Goal: Information Seeking & Learning: Learn about a topic

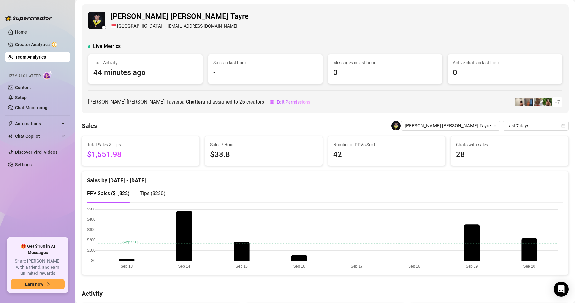
click at [38, 55] on link "Team Analytics" at bounding box center [30, 57] width 31 height 5
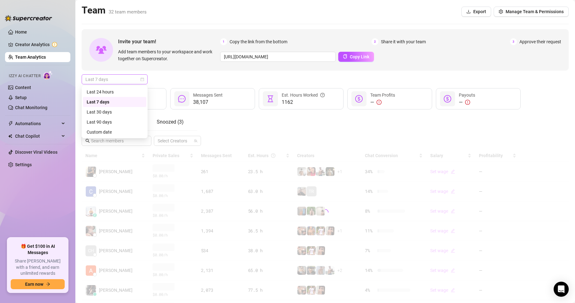
click at [115, 79] on span "Last 7 days" at bounding box center [114, 79] width 58 height 9
click at [102, 130] on div "Custom date" at bounding box center [115, 132] width 56 height 7
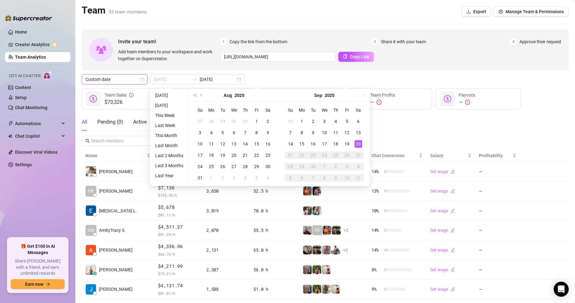
type input "[DATE]"
click at [355, 143] on div "20" at bounding box center [359, 144] width 8 height 8
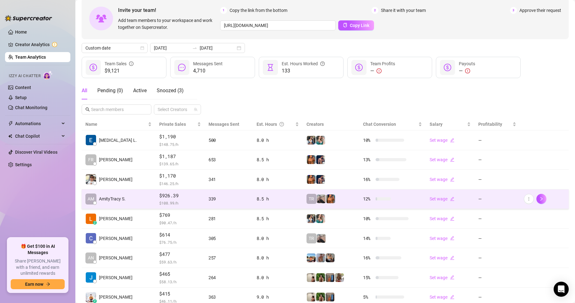
scroll to position [92, 0]
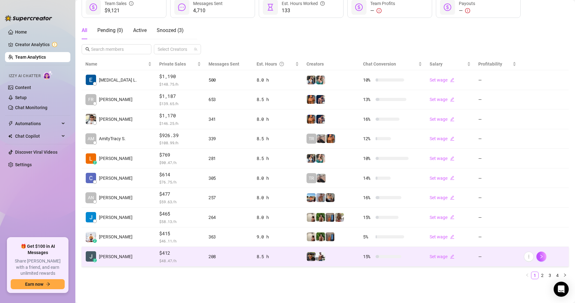
click at [253, 255] on td "8.5 h" at bounding box center [278, 257] width 50 height 20
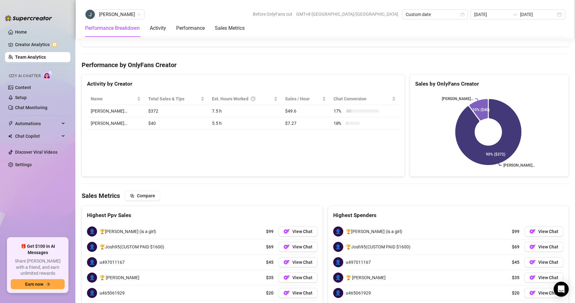
scroll to position [908, 0]
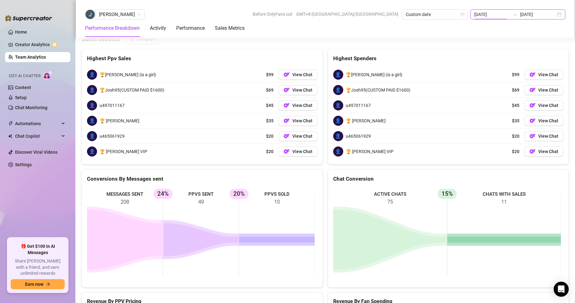
click at [499, 18] on input "[DATE]" at bounding box center [492, 14] width 36 height 7
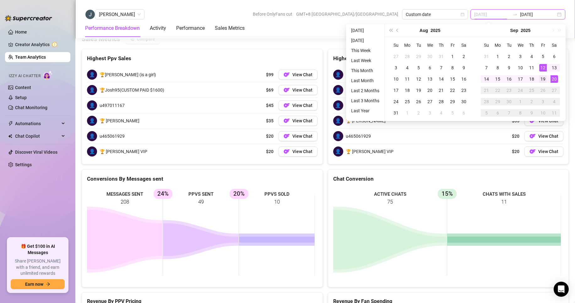
type input "[DATE]"
click at [540, 78] on div "19" at bounding box center [543, 79] width 8 height 8
click at [540, 79] on div "19" at bounding box center [543, 79] width 8 height 8
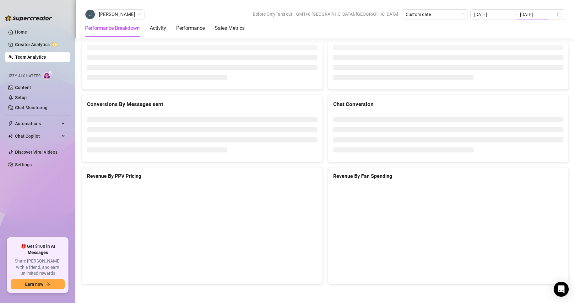
type input "[DATE]"
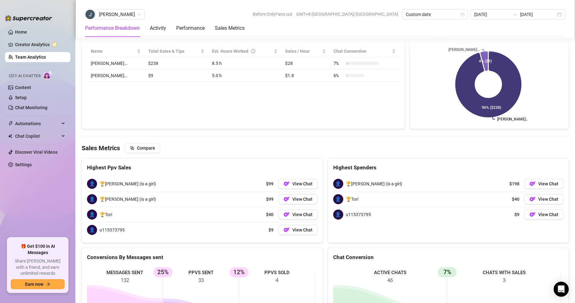
scroll to position [865, 0]
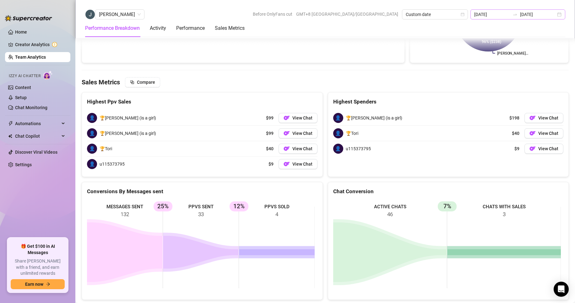
click at [500, 10] on div "[DATE] [DATE]" at bounding box center [517, 14] width 95 height 10
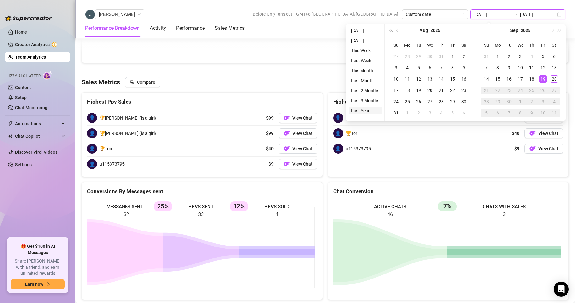
type input "[DATE]"
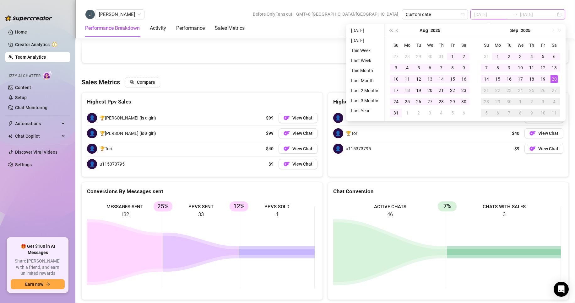
type input "[DATE]"
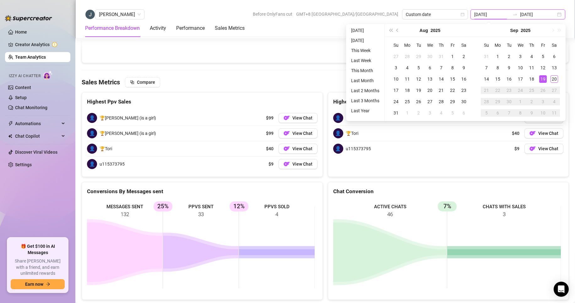
type input "[DATE]"
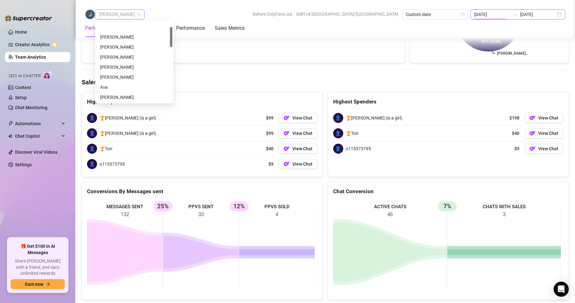
click at [110, 15] on span "[PERSON_NAME]" at bounding box center [120, 14] width 42 height 9
click at [122, 27] on div "[PERSON_NAME]" at bounding box center [134, 27] width 68 height 7
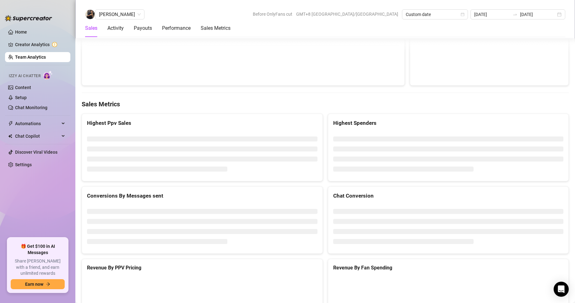
scroll to position [976, 0]
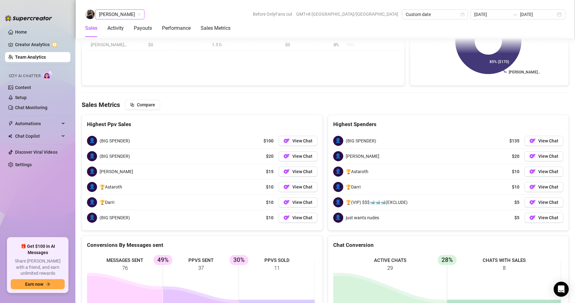
click at [117, 14] on span "[PERSON_NAME]" at bounding box center [120, 14] width 42 height 9
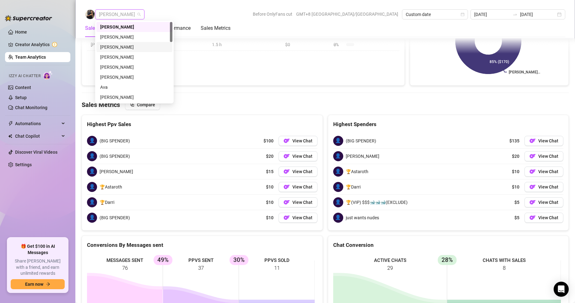
click at [116, 47] on div "[PERSON_NAME]" at bounding box center [134, 47] width 68 height 7
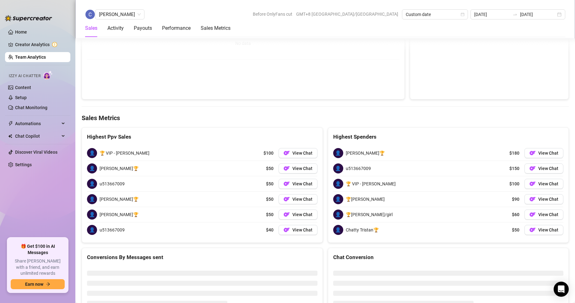
scroll to position [972, 0]
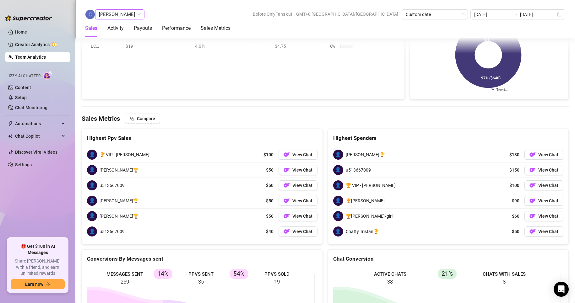
click at [121, 15] on span "[PERSON_NAME]" at bounding box center [120, 14] width 42 height 9
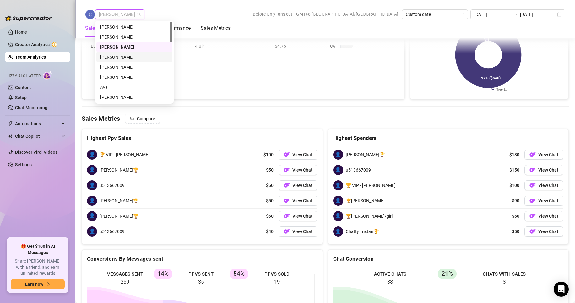
click at [116, 55] on div "[PERSON_NAME]" at bounding box center [134, 57] width 68 height 7
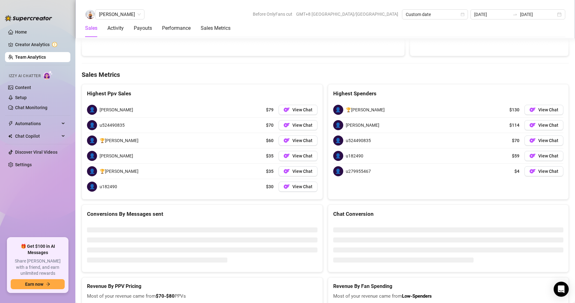
scroll to position [1005, 0]
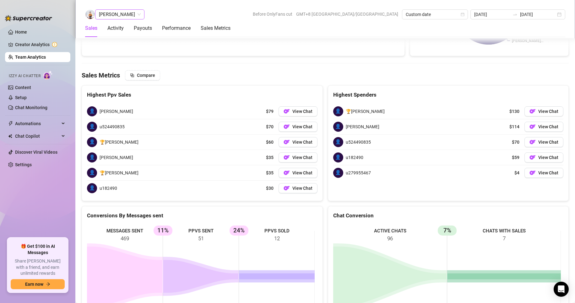
click at [114, 15] on span "[PERSON_NAME]" at bounding box center [120, 14] width 42 height 9
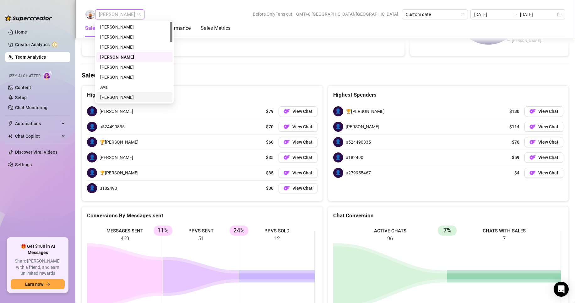
click at [107, 95] on div "[PERSON_NAME]" at bounding box center [134, 97] width 68 height 7
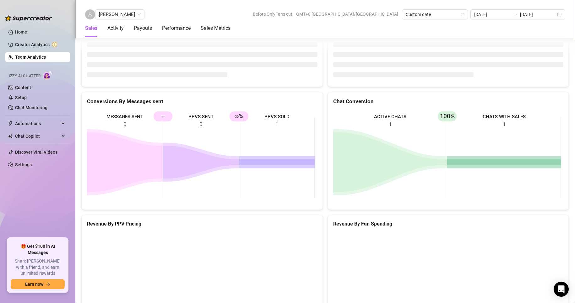
scroll to position [841, 0]
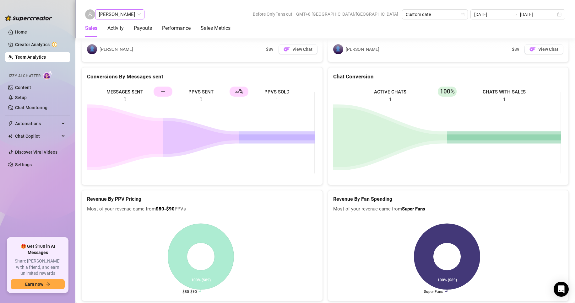
click at [105, 15] on span "[PERSON_NAME]" at bounding box center [120, 14] width 42 height 9
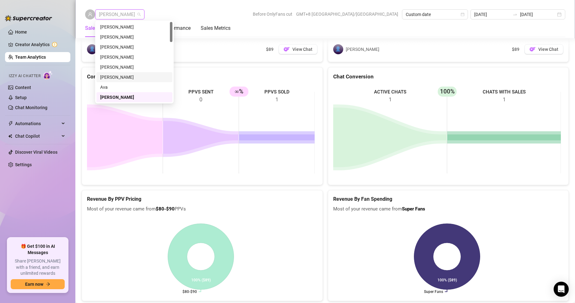
scroll to position [31, 0]
click at [108, 75] on div "[PERSON_NAME]" at bounding box center [134, 76] width 68 height 7
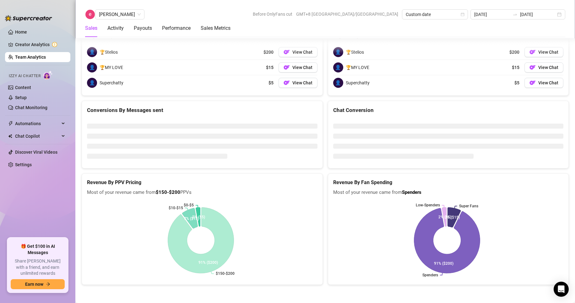
scroll to position [841, 0]
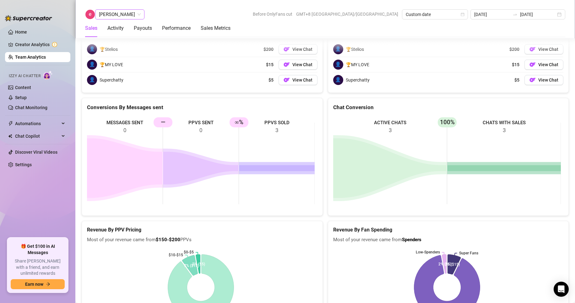
click at [105, 14] on span "[PERSON_NAME]" at bounding box center [120, 14] width 42 height 9
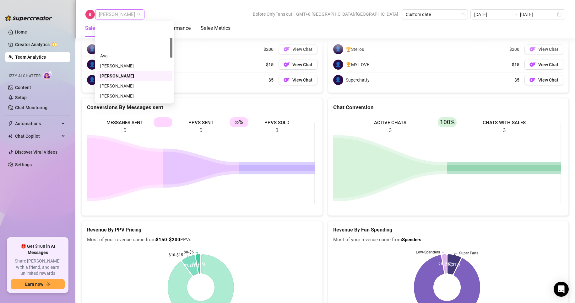
scroll to position [63, 0]
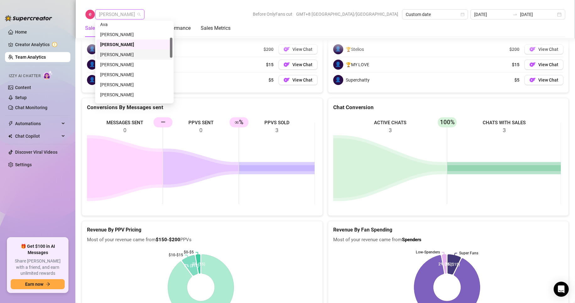
click at [111, 52] on div "[PERSON_NAME]" at bounding box center [134, 54] width 68 height 7
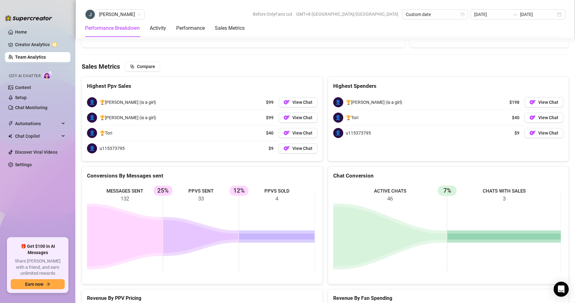
scroll to position [865, 0]
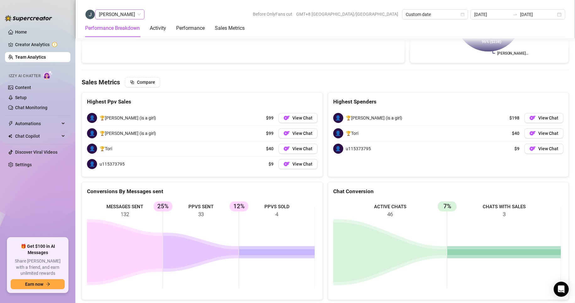
click at [122, 14] on span "[PERSON_NAME]" at bounding box center [120, 14] width 42 height 9
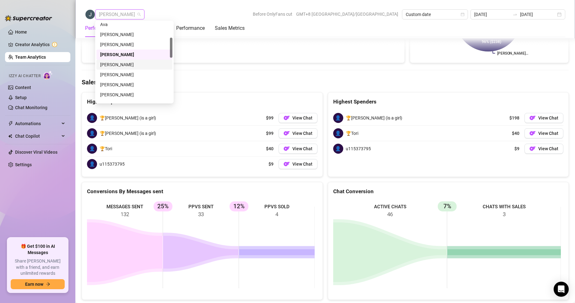
click at [122, 65] on div "[PERSON_NAME]" at bounding box center [134, 64] width 68 height 7
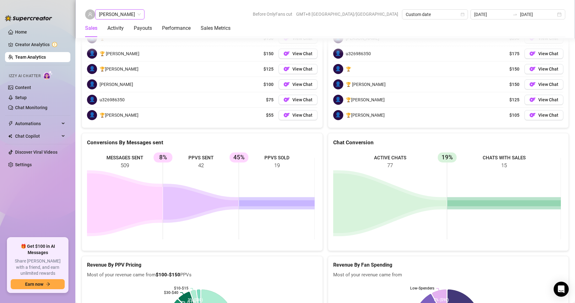
scroll to position [961, 0]
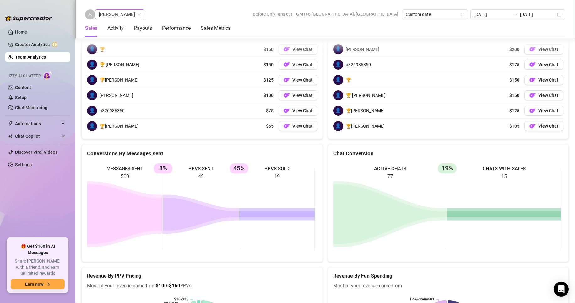
click at [127, 16] on span "[PERSON_NAME]" at bounding box center [120, 14] width 42 height 9
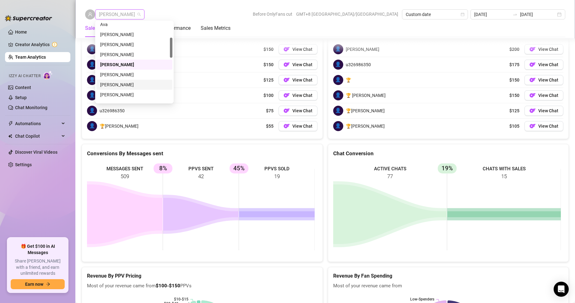
scroll to position [94, 0]
click at [110, 63] on div "[PERSON_NAME]" at bounding box center [134, 63] width 68 height 7
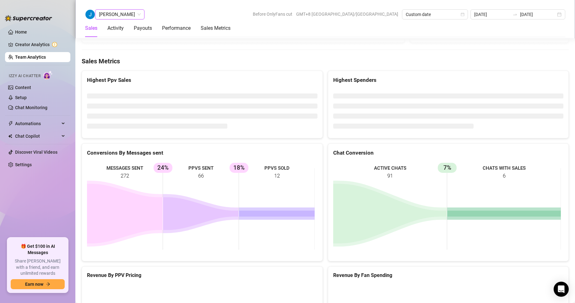
scroll to position [1005, 0]
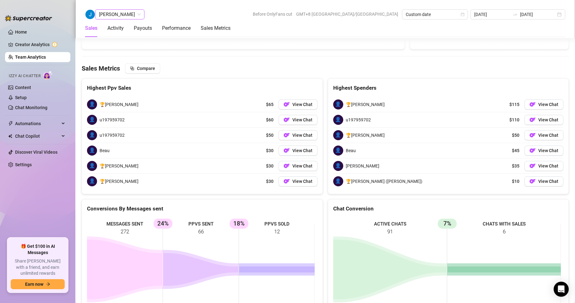
click at [112, 16] on span "[PERSON_NAME]" at bounding box center [120, 14] width 42 height 9
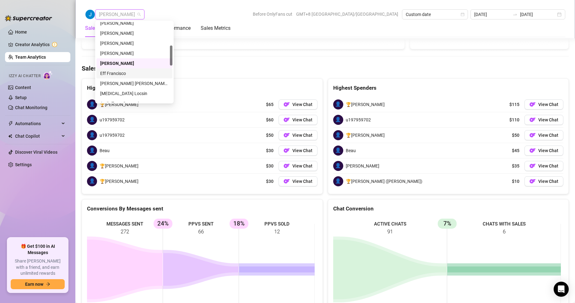
click at [114, 70] on div "Eff Francisco" at bounding box center [134, 73] width 68 height 7
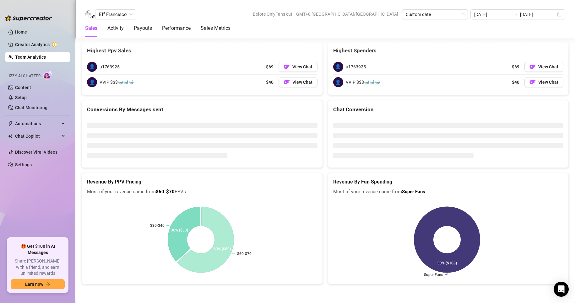
scroll to position [841, 0]
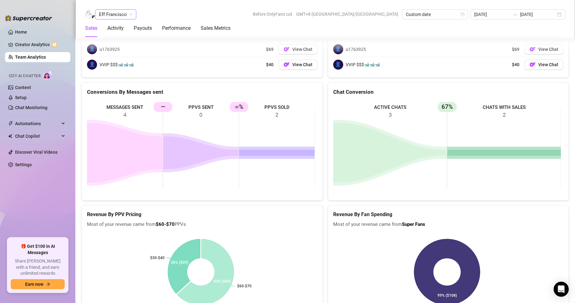
click at [105, 13] on span "Eff Francisco" at bounding box center [116, 14] width 34 height 9
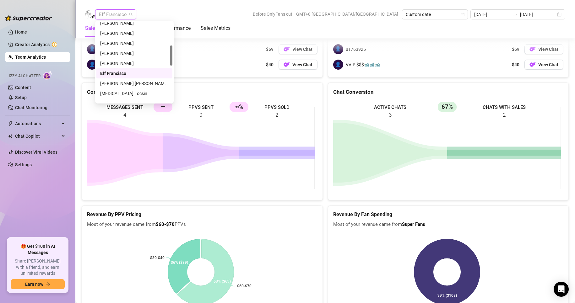
scroll to position [126, 0]
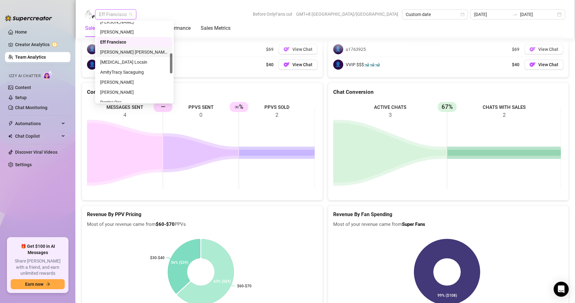
click at [121, 52] on div "[PERSON_NAME] [PERSON_NAME] Tarcena" at bounding box center [134, 52] width 68 height 7
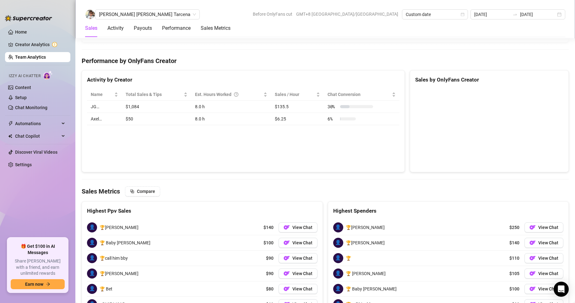
scroll to position [961, 0]
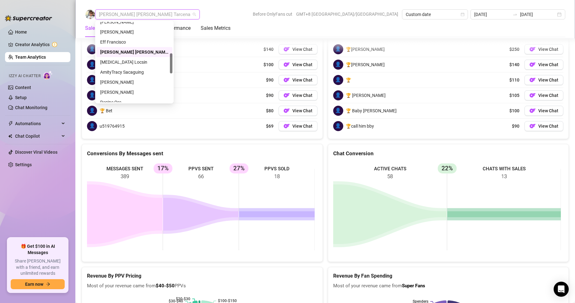
click at [125, 15] on span "[PERSON_NAME] [PERSON_NAME] Tarcena" at bounding box center [147, 14] width 97 height 9
click at [115, 63] on div "[MEDICAL_DATA] Locsin" at bounding box center [134, 62] width 68 height 7
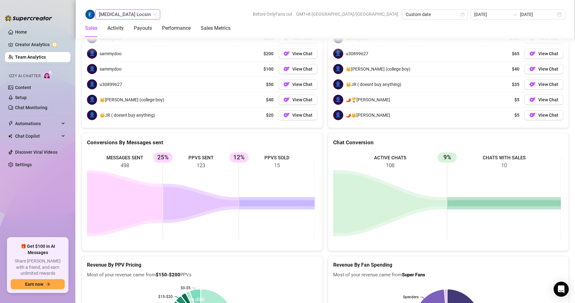
scroll to position [1024, 0]
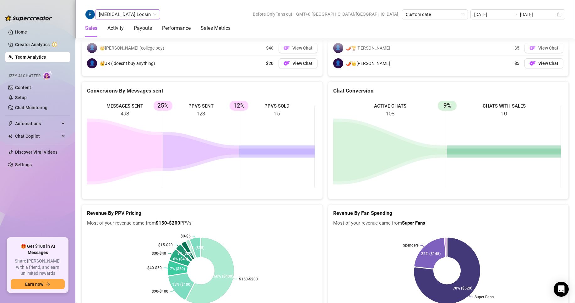
click at [108, 17] on span "[MEDICAL_DATA] Locsin" at bounding box center [127, 14] width 57 height 9
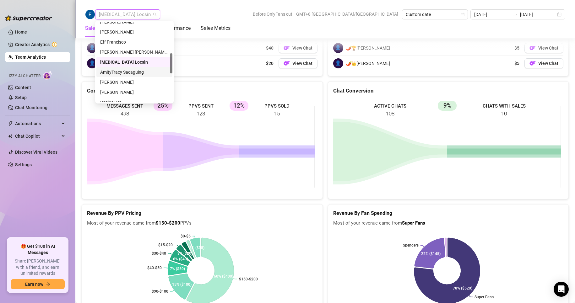
click at [115, 70] on div "AmityTracy Sacaguing" at bounding box center [134, 72] width 68 height 7
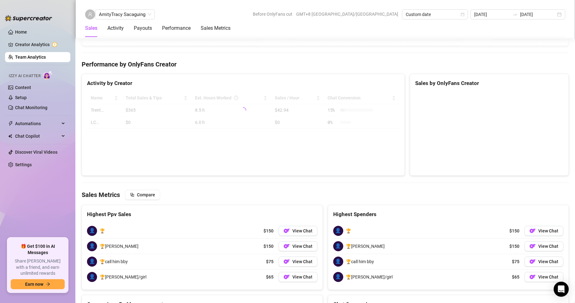
scroll to position [965, 0]
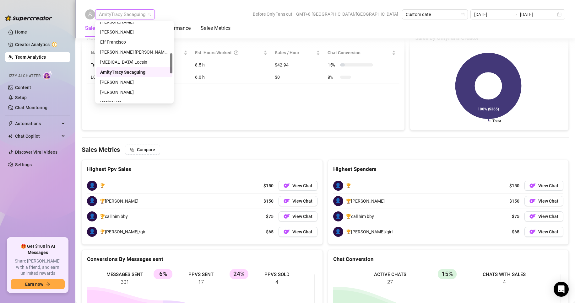
click at [130, 11] on span "AmityTracy Sacaguing" at bounding box center [125, 14] width 52 height 9
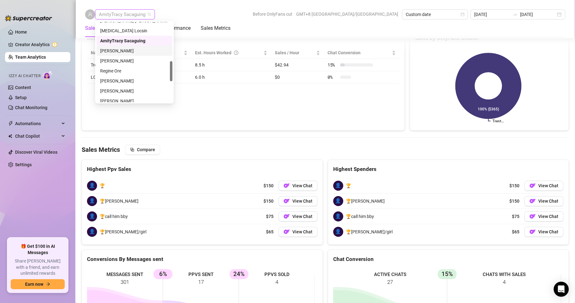
click at [113, 52] on div "[PERSON_NAME]" at bounding box center [134, 50] width 68 height 7
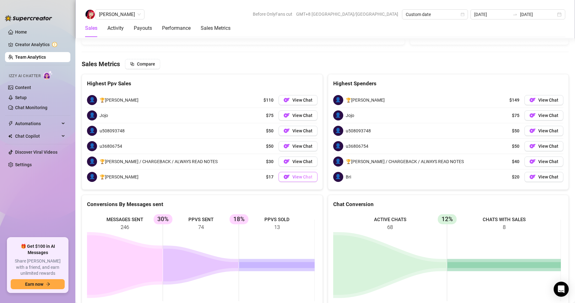
scroll to position [1006, 0]
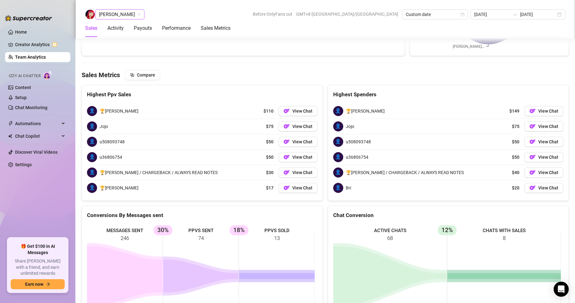
click at [125, 12] on span "[PERSON_NAME]" at bounding box center [120, 14] width 42 height 9
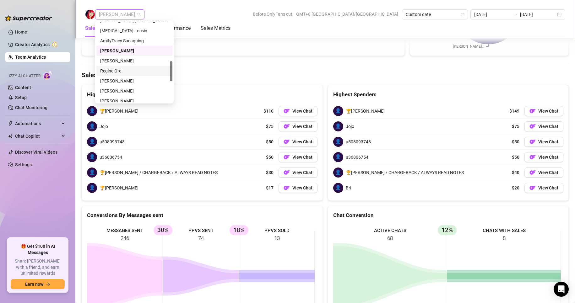
click at [112, 70] on div "Regine Ore" at bounding box center [134, 71] width 68 height 7
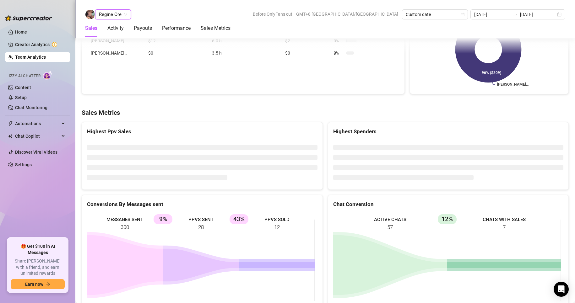
scroll to position [961, 0]
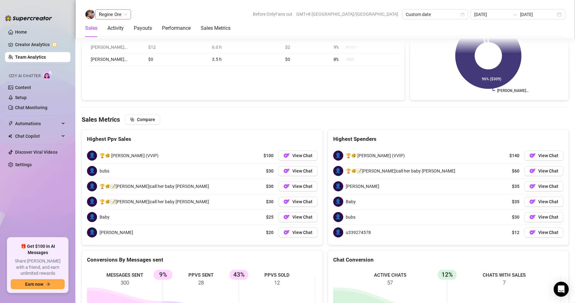
click at [103, 16] on span "Regine Ore" at bounding box center [113, 14] width 28 height 9
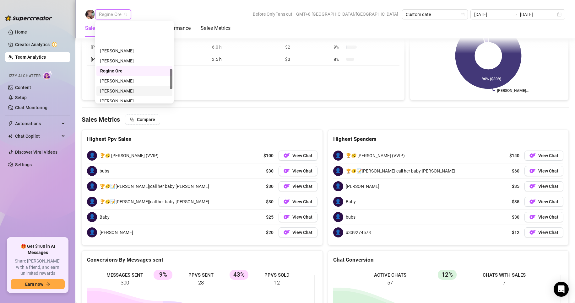
scroll to position [188, 0]
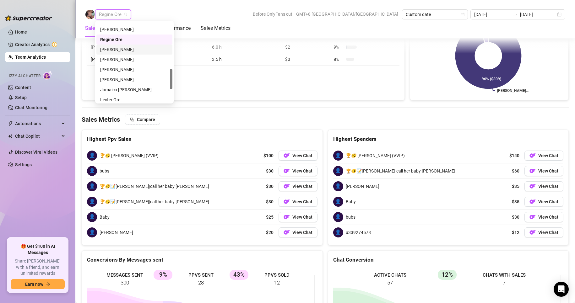
click at [109, 48] on div "[PERSON_NAME]" at bounding box center [134, 49] width 68 height 7
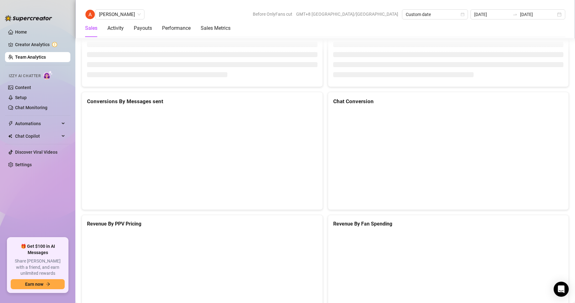
scroll to position [841, 0]
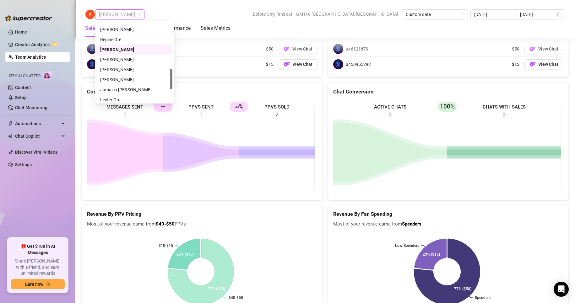
click at [115, 15] on span "[PERSON_NAME]" at bounding box center [120, 14] width 42 height 9
drag, startPoint x: 118, startPoint y: 59, endPoint x: 121, endPoint y: 61, distance: 3.4
click at [118, 59] on div "[PERSON_NAME]" at bounding box center [134, 59] width 68 height 7
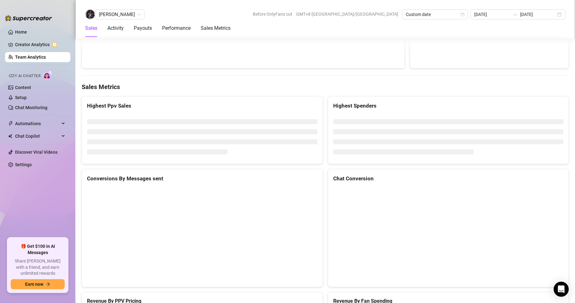
scroll to position [987, 0]
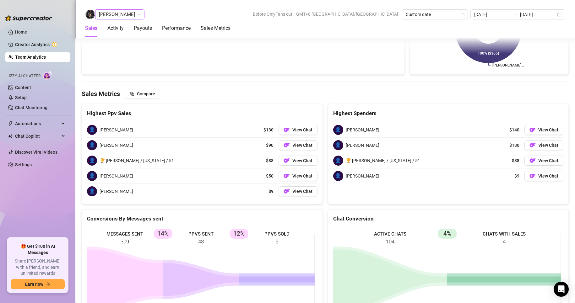
click at [112, 13] on span "[PERSON_NAME]" at bounding box center [120, 14] width 42 height 9
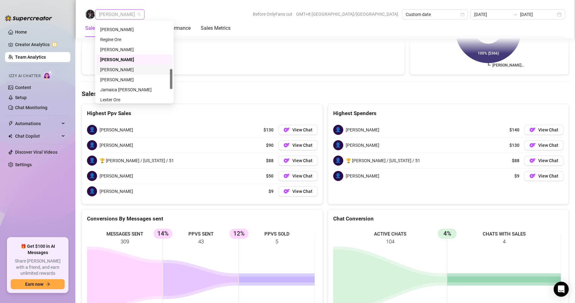
click at [112, 70] on div "[PERSON_NAME]" at bounding box center [134, 69] width 68 height 7
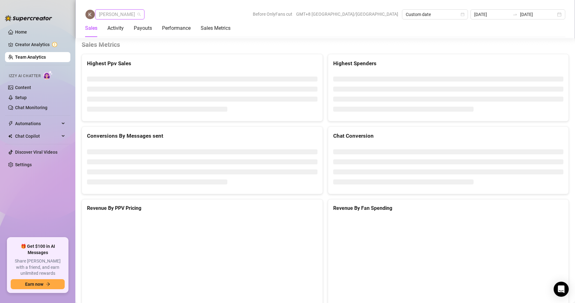
click at [104, 15] on span "[PERSON_NAME]" at bounding box center [120, 14] width 42 height 9
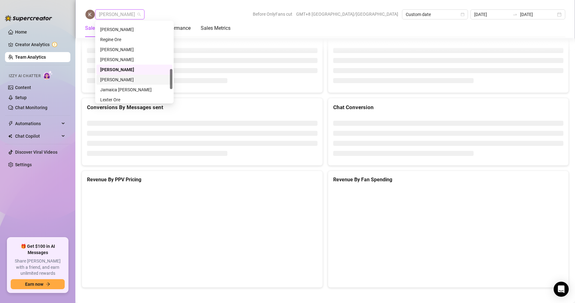
click at [108, 78] on div "[PERSON_NAME]" at bounding box center [134, 80] width 76 height 10
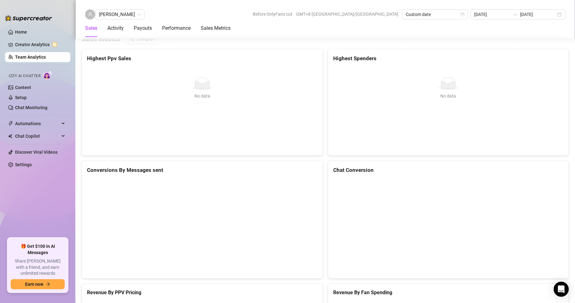
scroll to position [841, 0]
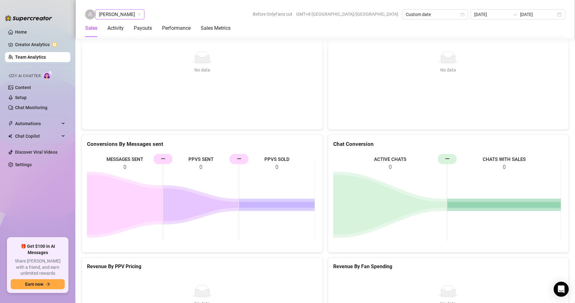
click at [115, 14] on span "[PERSON_NAME]" at bounding box center [120, 14] width 42 height 9
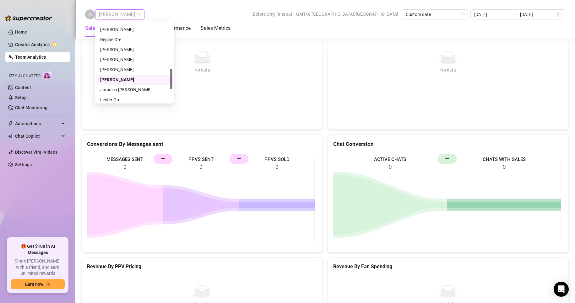
scroll to position [220, 0]
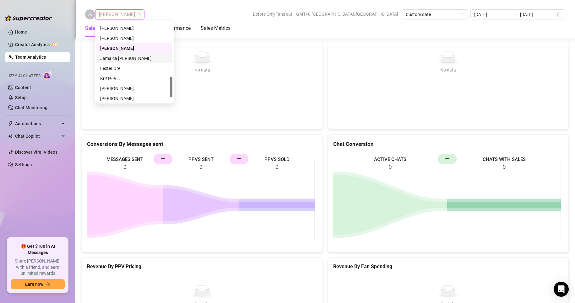
click at [116, 57] on div "Jamaica [PERSON_NAME]" at bounding box center [134, 58] width 68 height 7
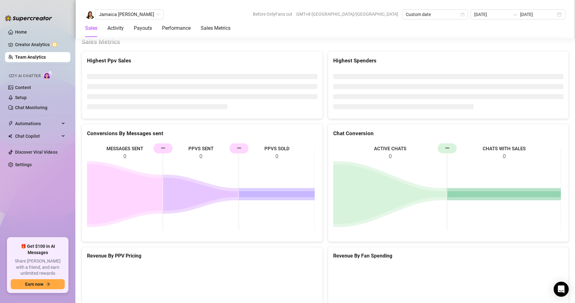
scroll to position [841, 0]
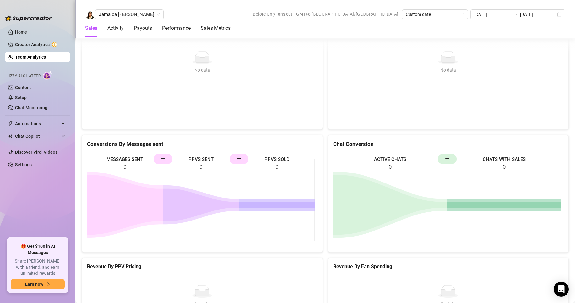
click at [206, 13] on div "Jamaica [PERSON_NAME] Before OnlyFans cut GMT+8 [GEOGRAPHIC_DATA]/[GEOGRAPHIC_D…" at bounding box center [325, 14] width 480 height 10
click at [116, 14] on span "Jamaica [PERSON_NAME]" at bounding box center [129, 14] width 61 height 9
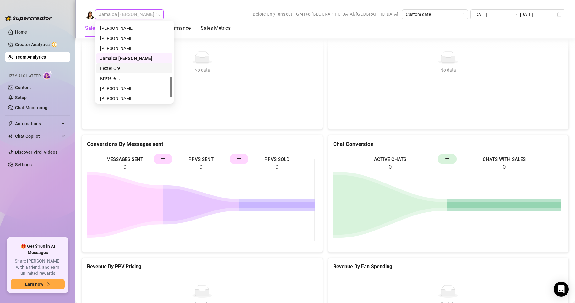
click at [109, 69] on div "Lexter Ore" at bounding box center [134, 68] width 68 height 7
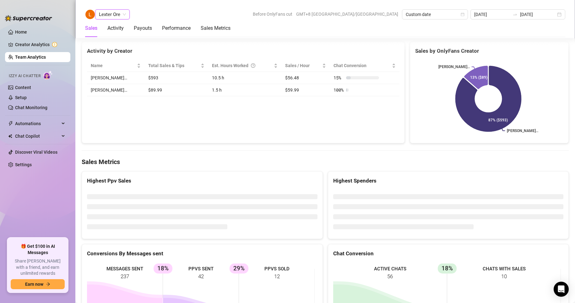
scroll to position [965, 0]
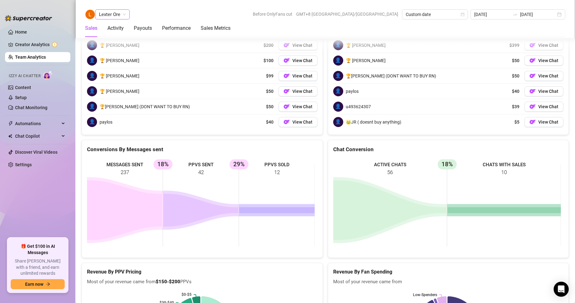
click at [112, 14] on span "Lexter Ore" at bounding box center [112, 14] width 27 height 9
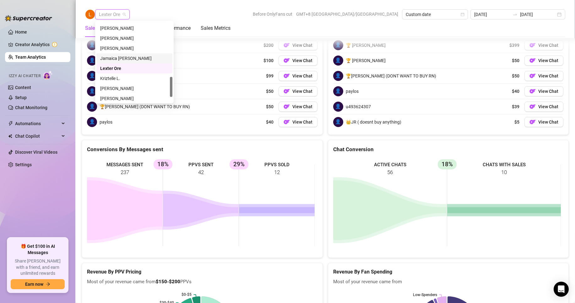
scroll to position [241, 0]
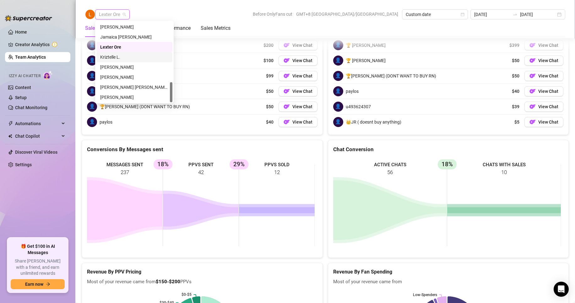
click at [115, 55] on div "Kriztelle L." at bounding box center [134, 57] width 68 height 7
click at [111, 57] on div "👤 🏆 [PERSON_NAME] $100 View Chat" at bounding box center [202, 60] width 230 height 15
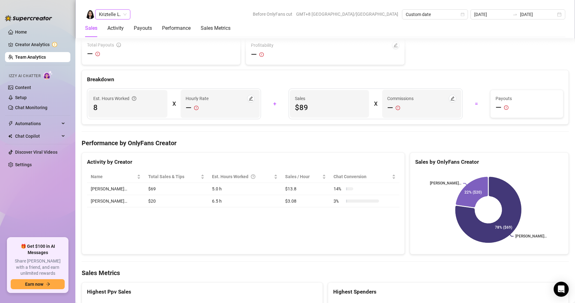
scroll to position [1006, 0]
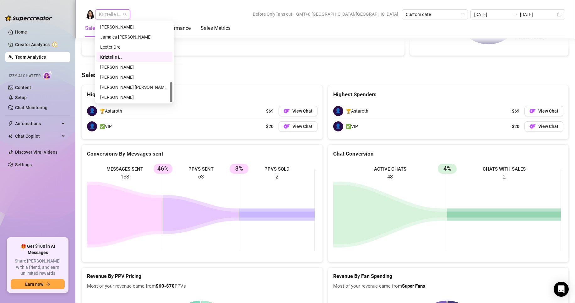
click at [119, 12] on span "Kriztelle L." at bounding box center [113, 14] width 28 height 9
click at [120, 66] on div "[PERSON_NAME]" at bounding box center [134, 67] width 68 height 7
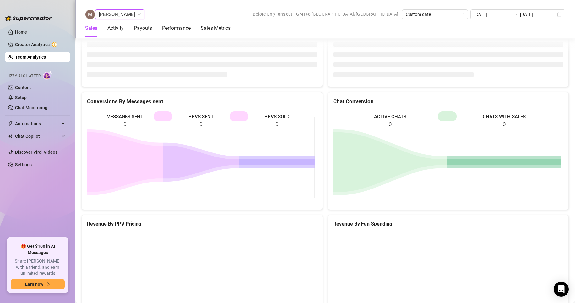
scroll to position [841, 0]
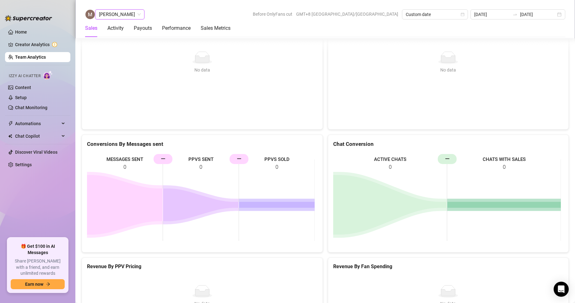
click at [117, 9] on div "[PERSON_NAME] [PERSON_NAME] Before OnlyFans cut GMT+8 [GEOGRAPHIC_DATA]/[GEOGRA…" at bounding box center [325, 19] width 500 height 38
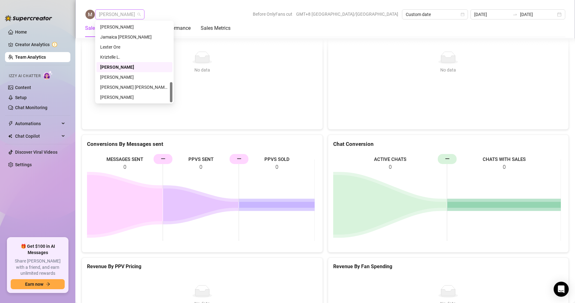
click at [121, 16] on span "[PERSON_NAME]" at bounding box center [120, 14] width 42 height 9
click at [108, 74] on div "[PERSON_NAME]" at bounding box center [134, 77] width 68 height 7
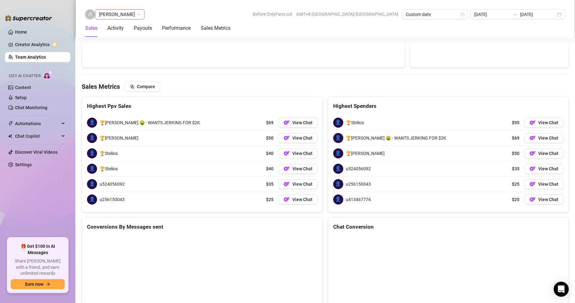
scroll to position [983, 0]
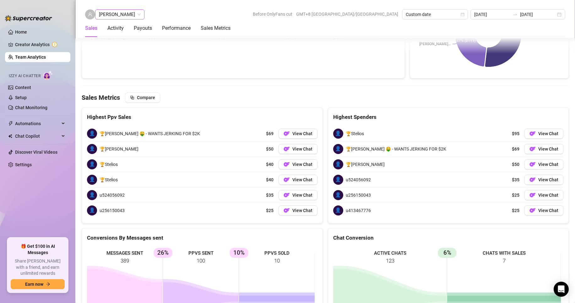
click at [118, 14] on span "[PERSON_NAME]" at bounding box center [120, 14] width 42 height 9
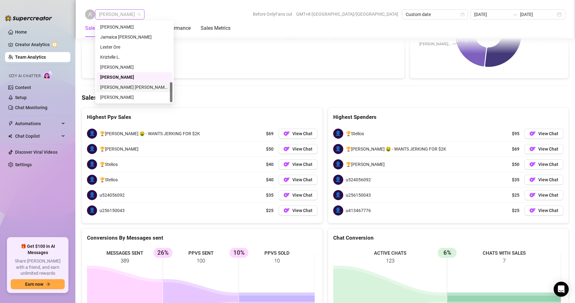
click at [118, 84] on div "[PERSON_NAME] [PERSON_NAME] Tayre" at bounding box center [134, 87] width 68 height 7
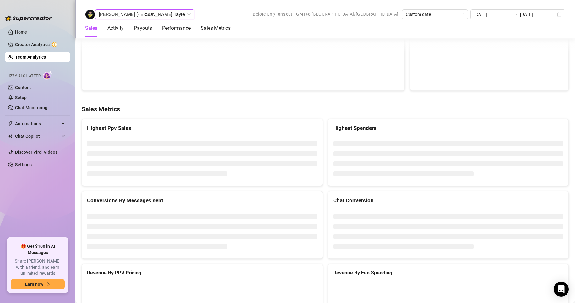
scroll to position [976, 0]
